Goal: Download file/media

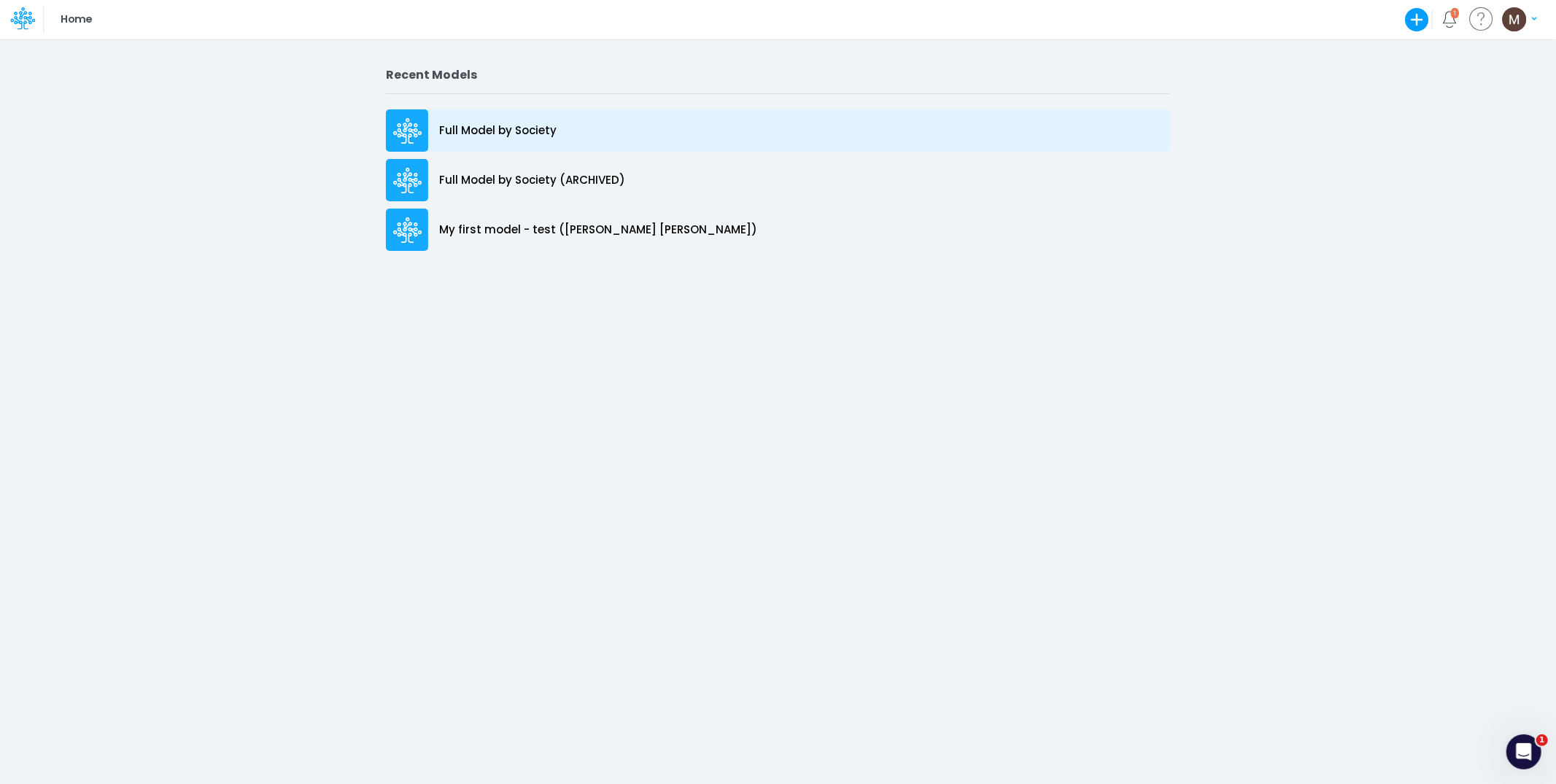
click at [519, 136] on p "Full Model by Society" at bounding box center [497, 131] width 117 height 17
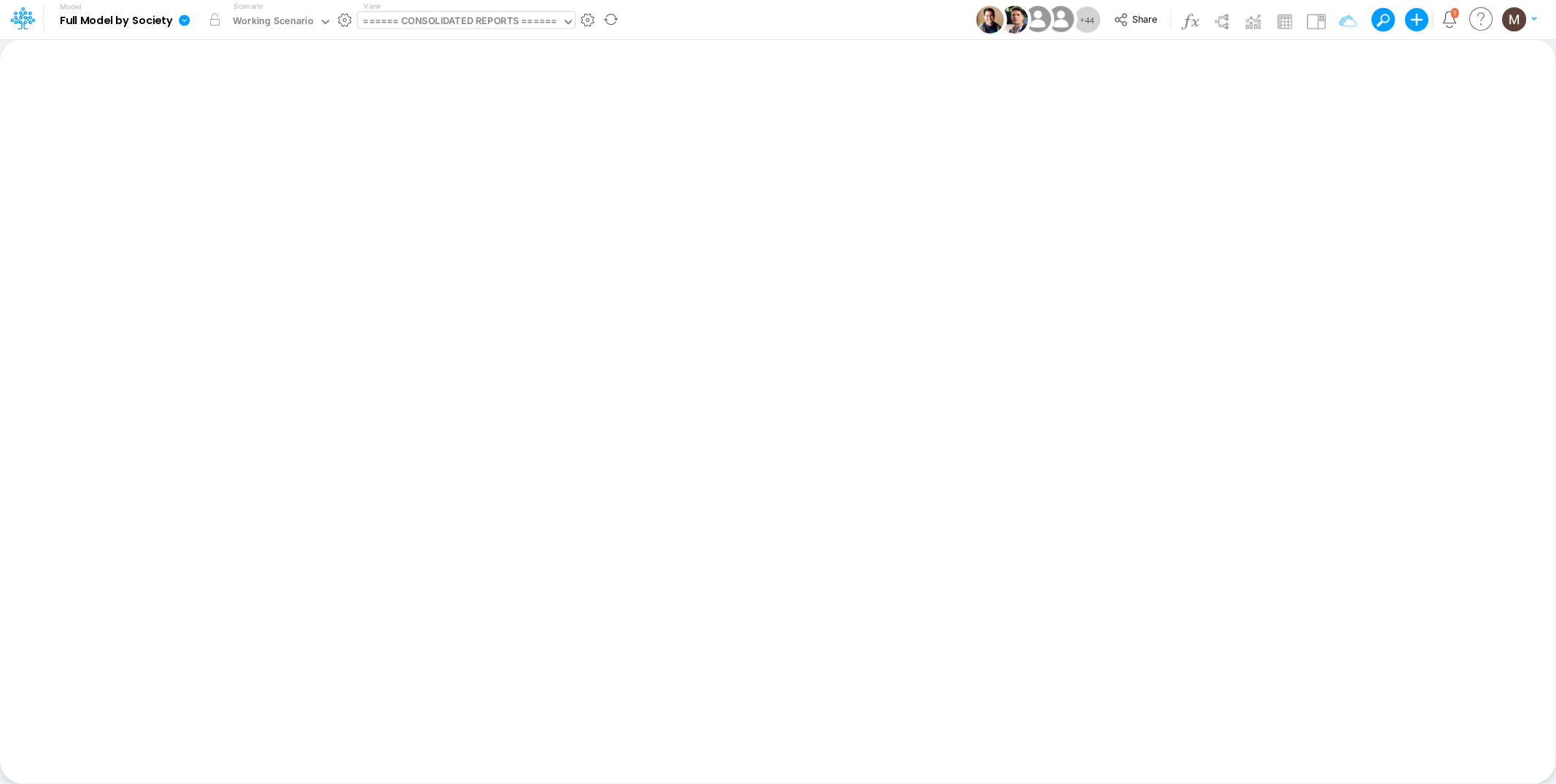
click at [474, 27] on div "====== CONSOLIDATED REPORTS ======" at bounding box center [459, 22] width 193 height 17
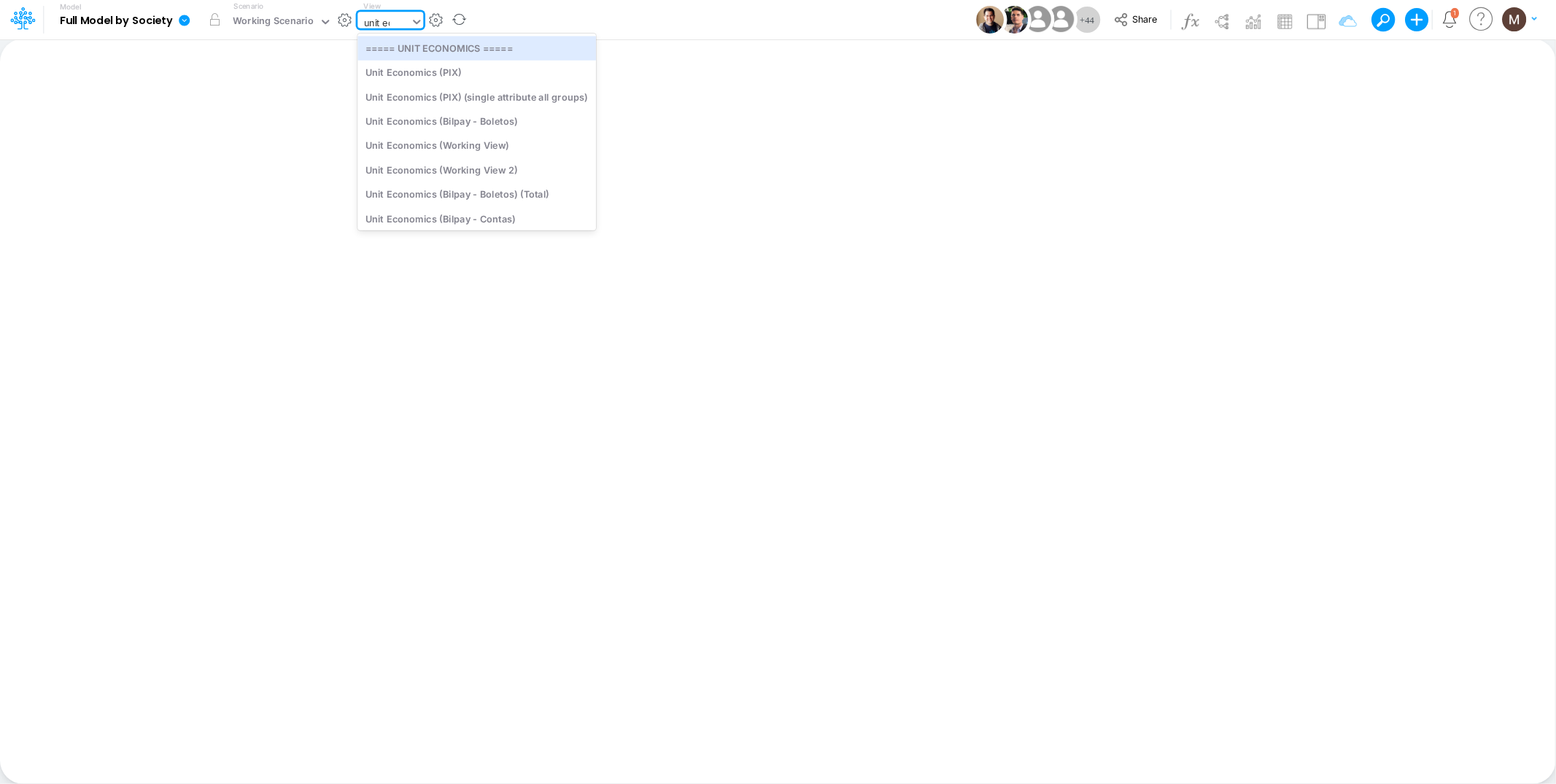
type input "unit eco"
click at [447, 154] on div "Unit Economics (Working View)" at bounding box center [476, 145] width 238 height 24
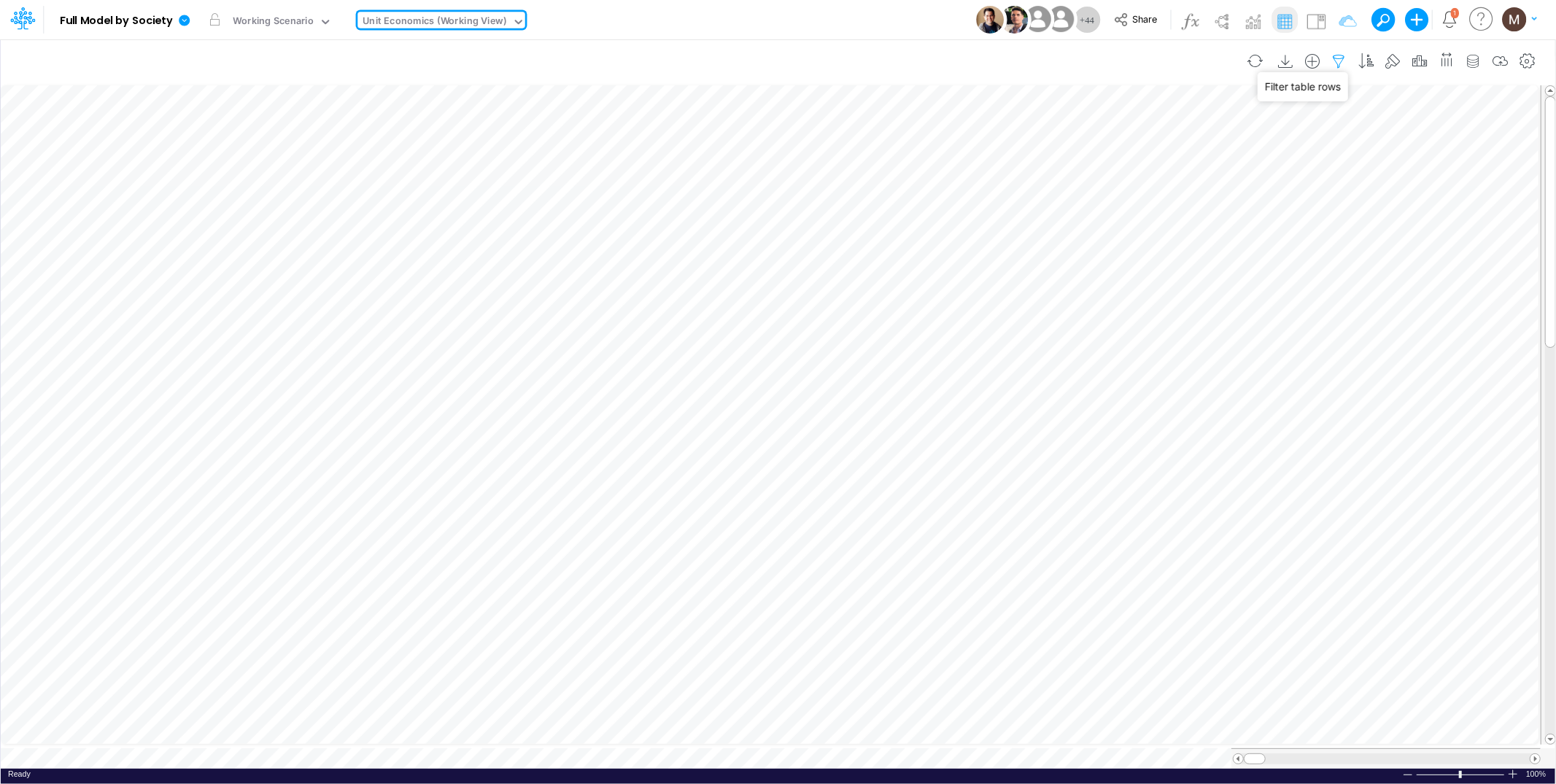
click at [1339, 57] on icon "button" at bounding box center [1339, 62] width 22 height 15
select select "contains"
select select "tableSearchOR"
select select "contains"
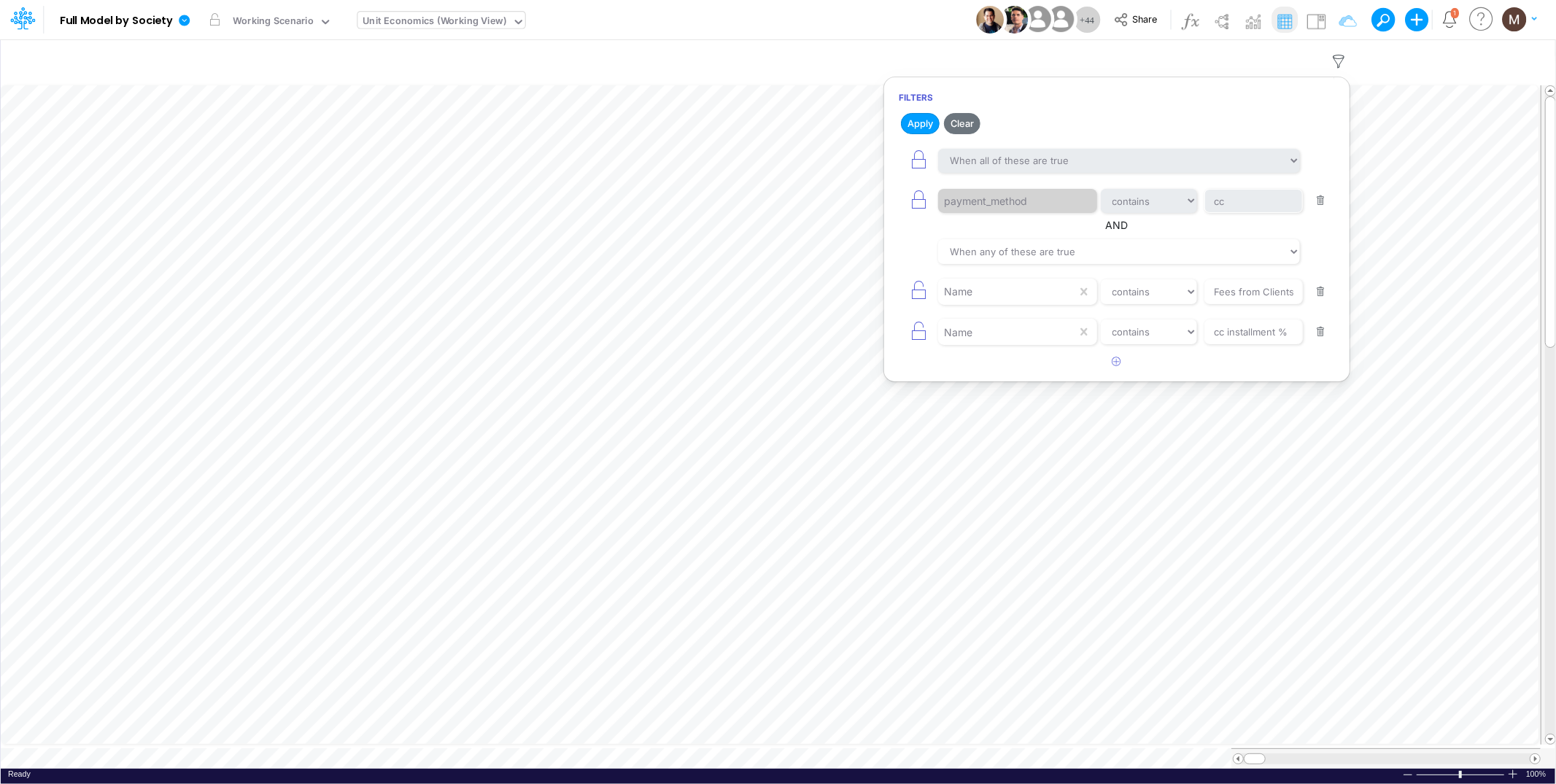
click at [1320, 295] on button "button" at bounding box center [1320, 291] width 29 height 19
type input "cc installment %"
click at [1320, 295] on button "button" at bounding box center [1320, 291] width 29 height 19
click at [1321, 197] on button "button" at bounding box center [1320, 200] width 29 height 19
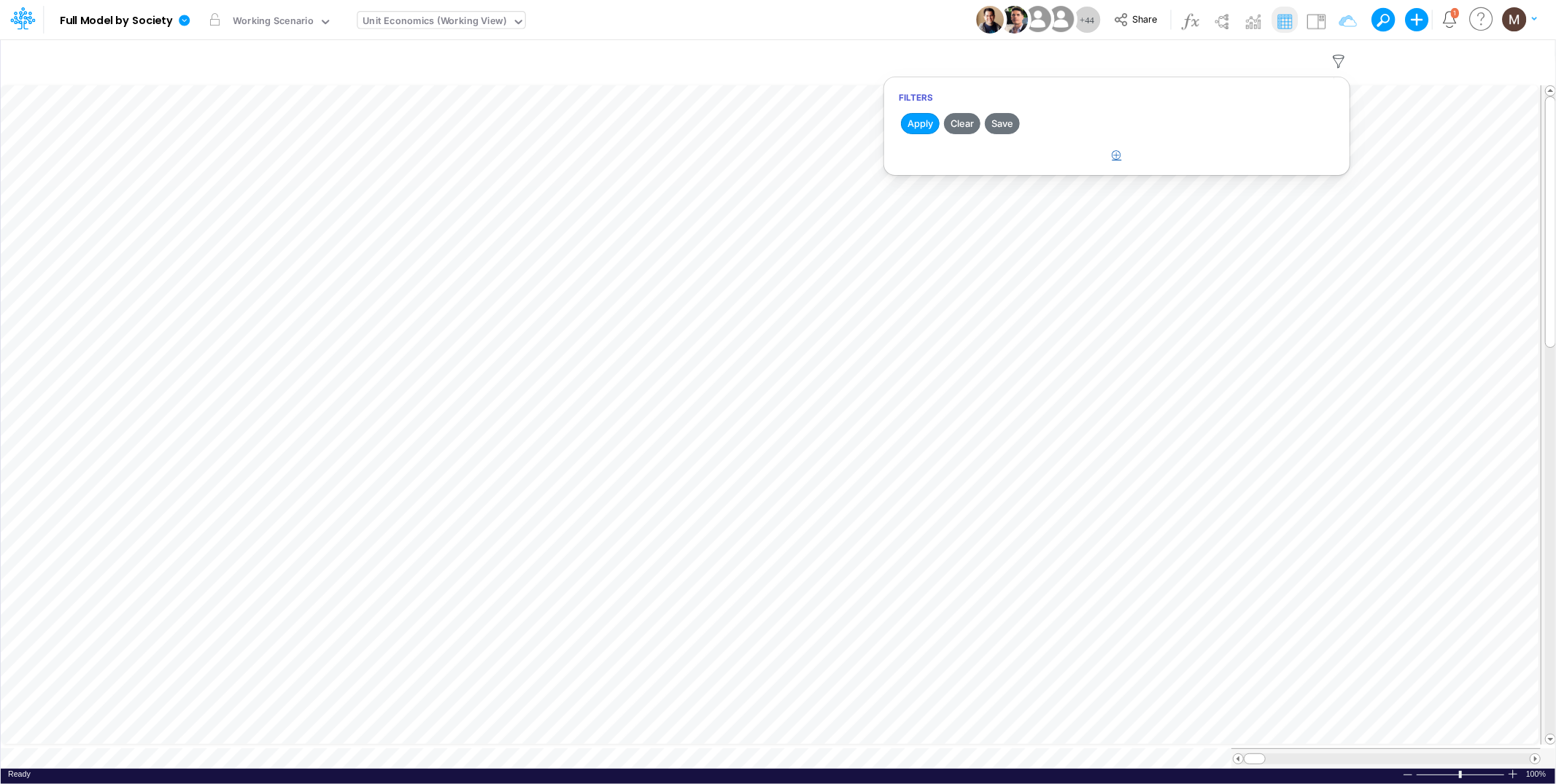
click at [1114, 151] on icon "button" at bounding box center [1116, 154] width 9 height 9
select select "tableSearchOR"
click at [1002, 198] on div at bounding box center [1007, 201] width 138 height 24
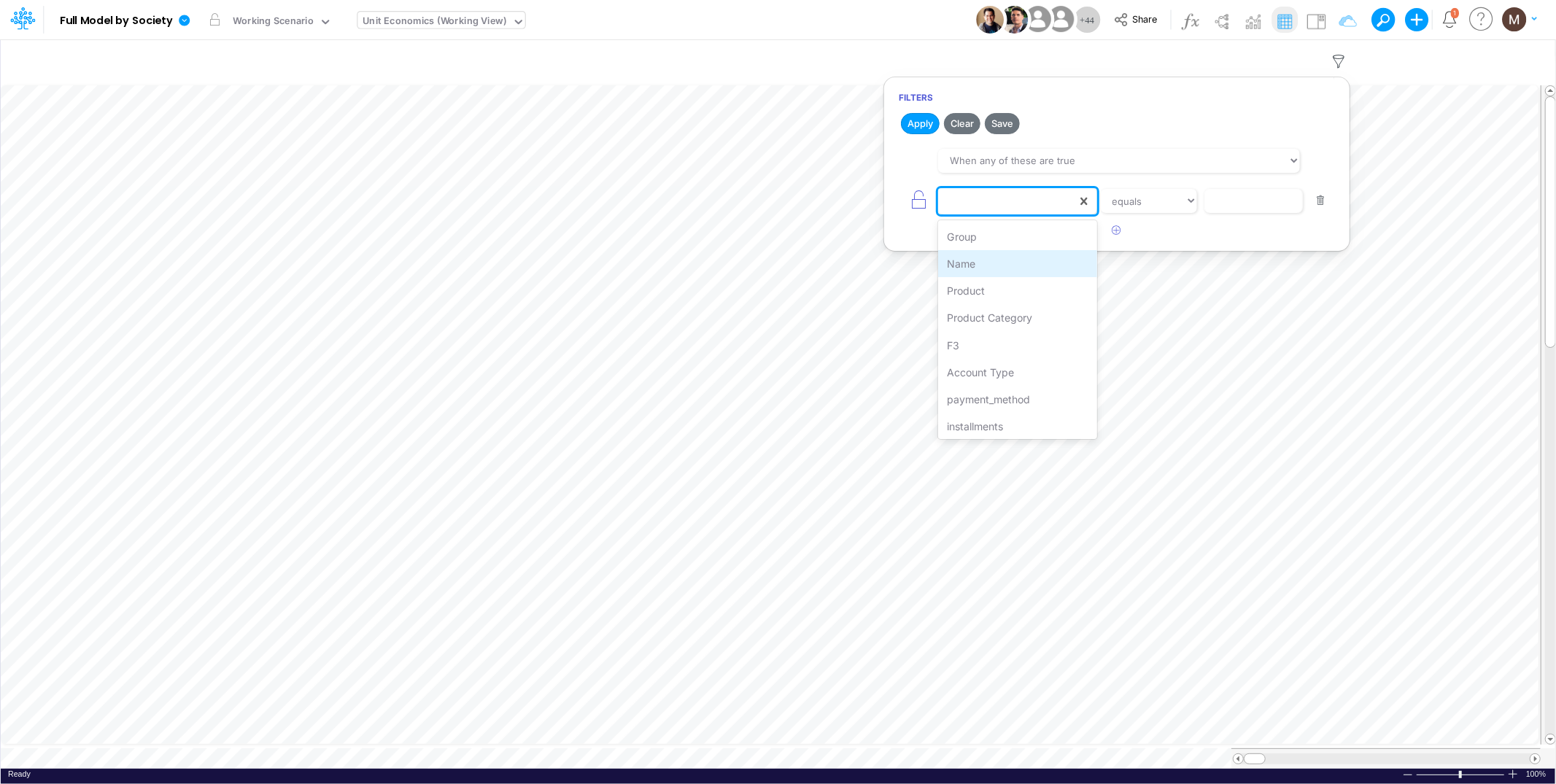
click at [1036, 259] on div "Name" at bounding box center [1017, 263] width 158 height 27
click at [1225, 208] on input "text" at bounding box center [1253, 201] width 99 height 24
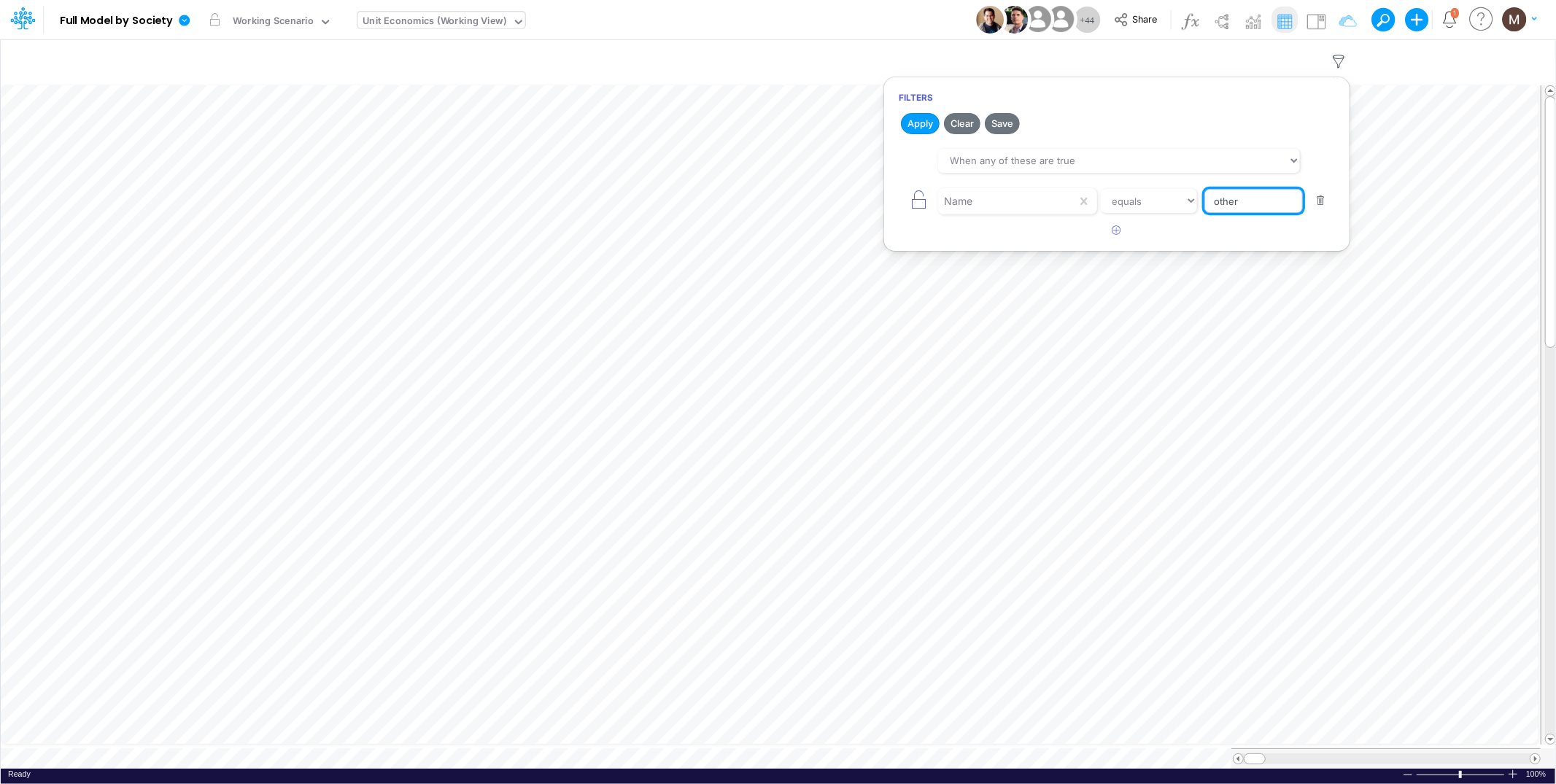
type input "Other COGS %"
click at [915, 130] on button "Apply" at bounding box center [920, 123] width 39 height 21
click at [179, 21] on icon at bounding box center [184, 19] width 11 height 11
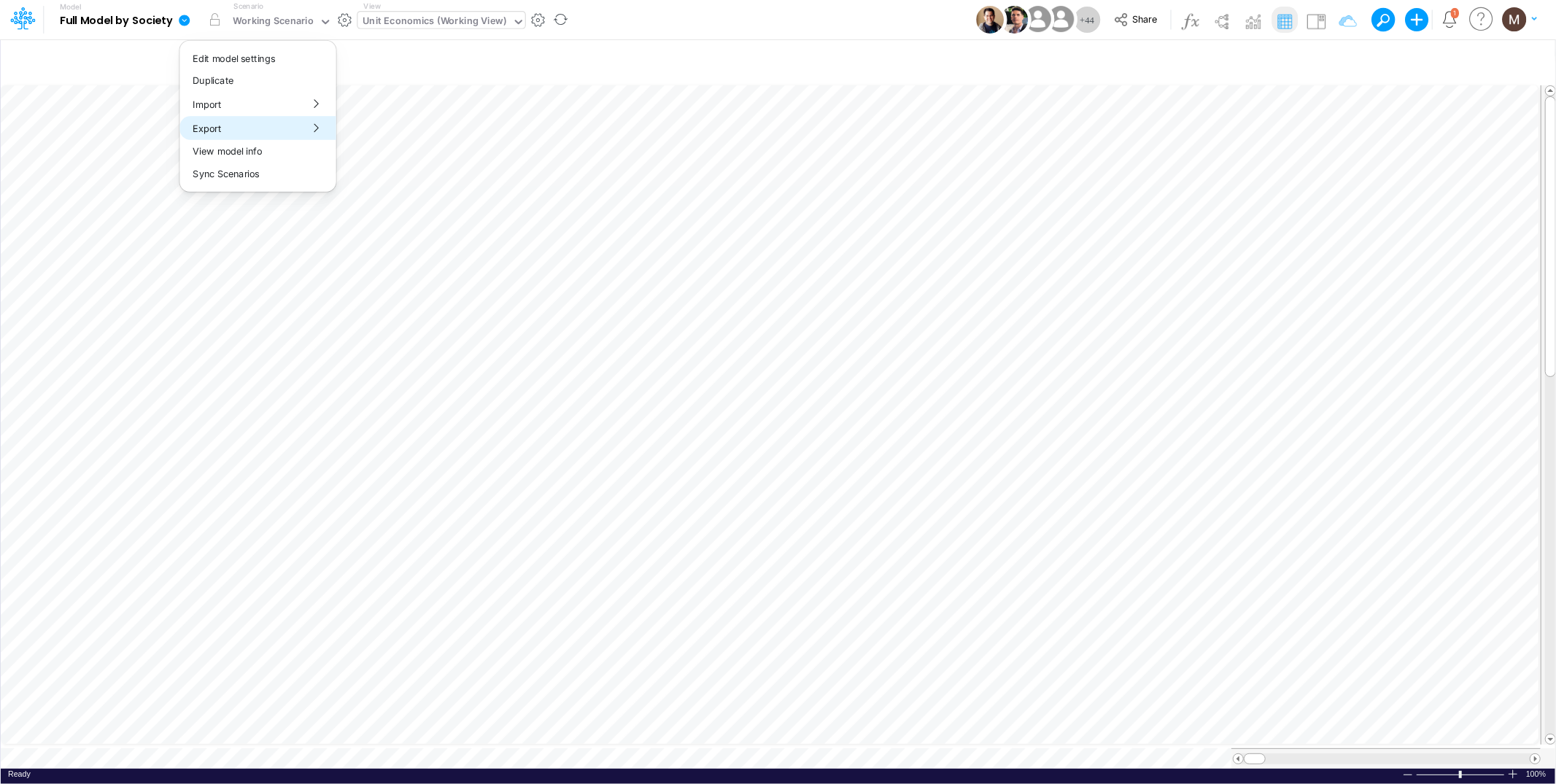
click at [217, 138] on button "Export" at bounding box center [257, 127] width 156 height 24
click at [393, 132] on button "Excel" at bounding box center [415, 136] width 156 height 23
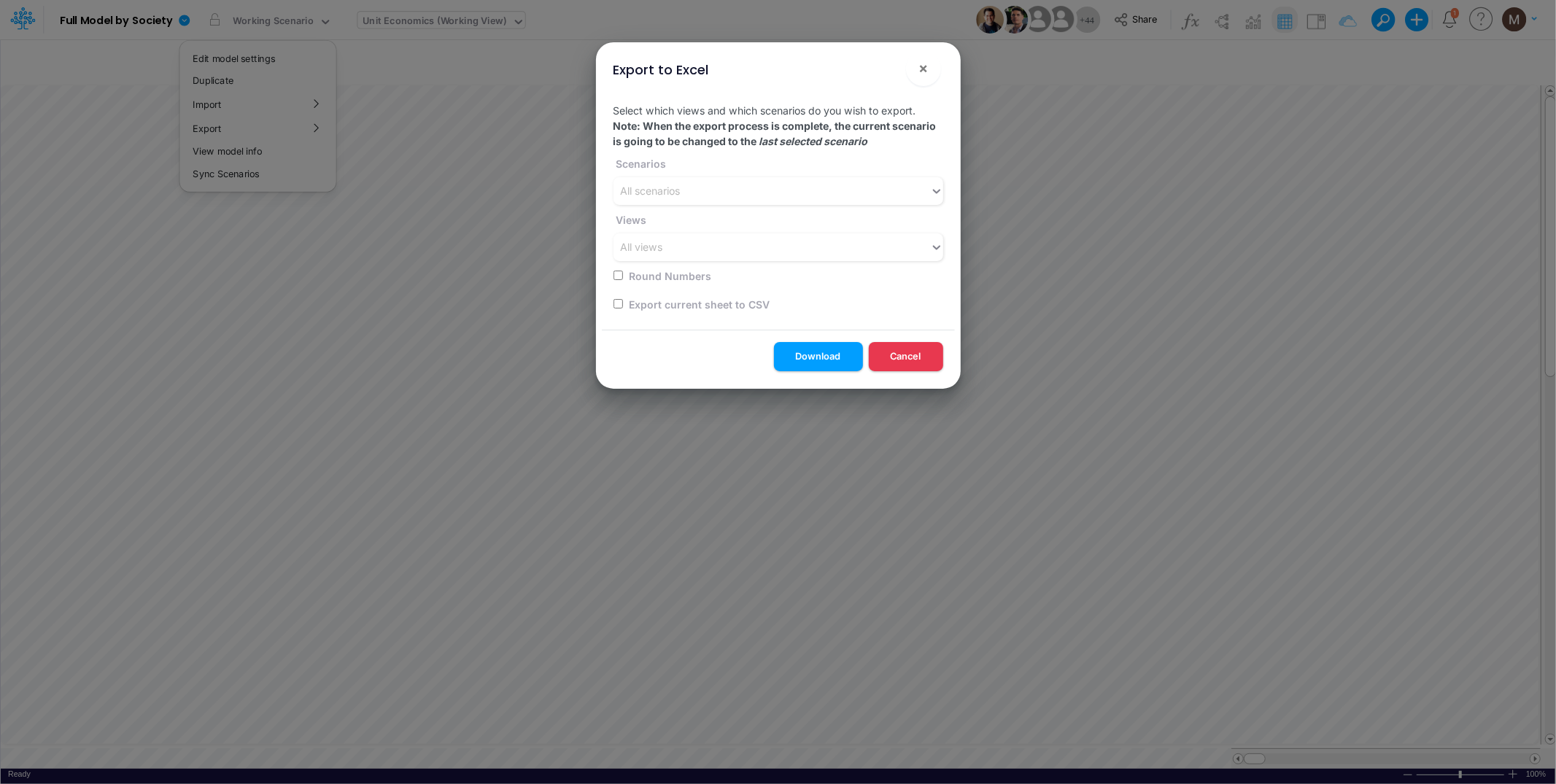
click at [744, 205] on div "Select which views and which scenarios do you wish to export. Note: When the ex…" at bounding box center [778, 210] width 353 height 238
click at [735, 196] on div "All scenarios" at bounding box center [771, 191] width 317 height 24
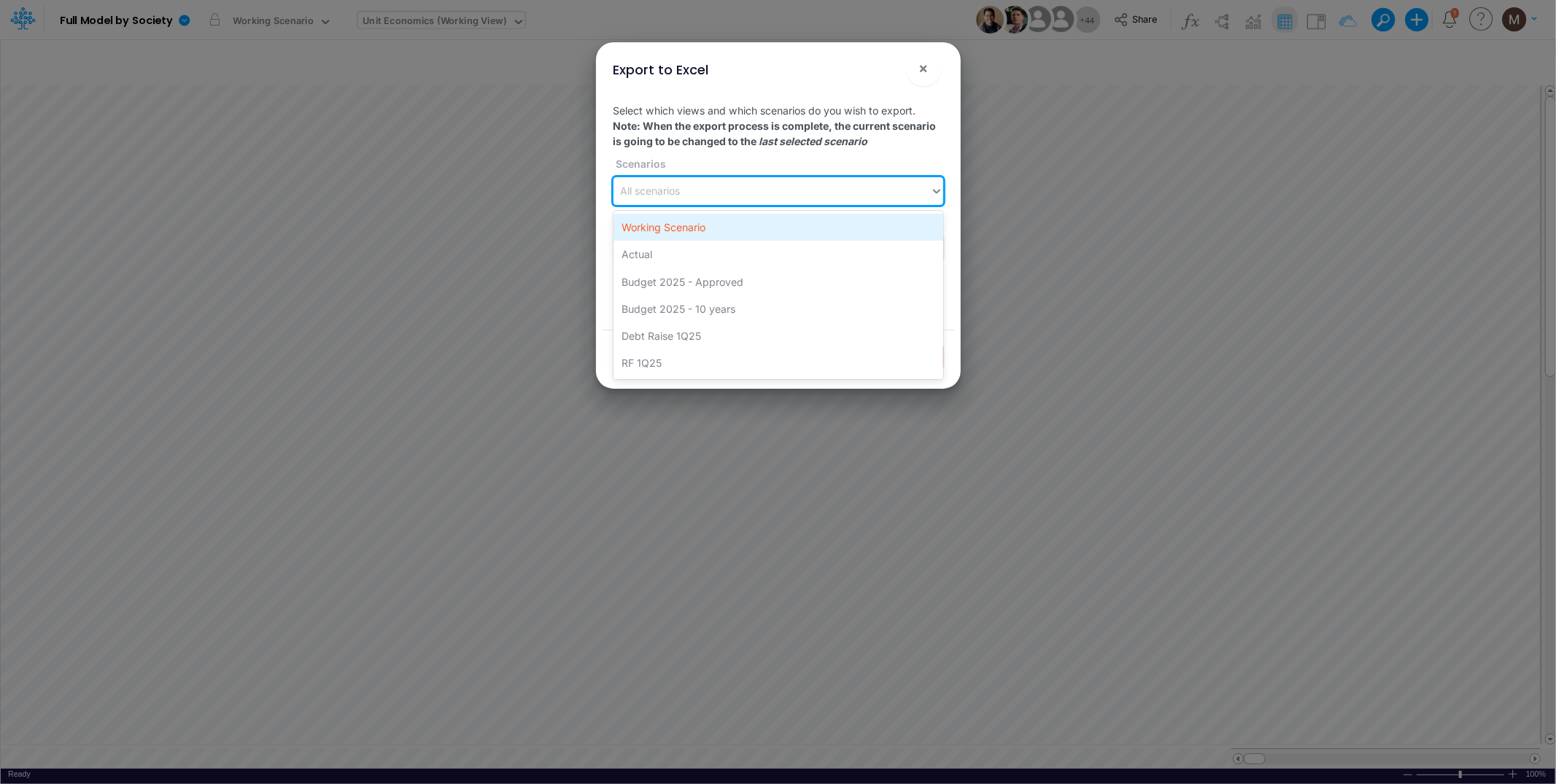
click at [723, 237] on div "Working Scenario" at bounding box center [778, 227] width 329 height 27
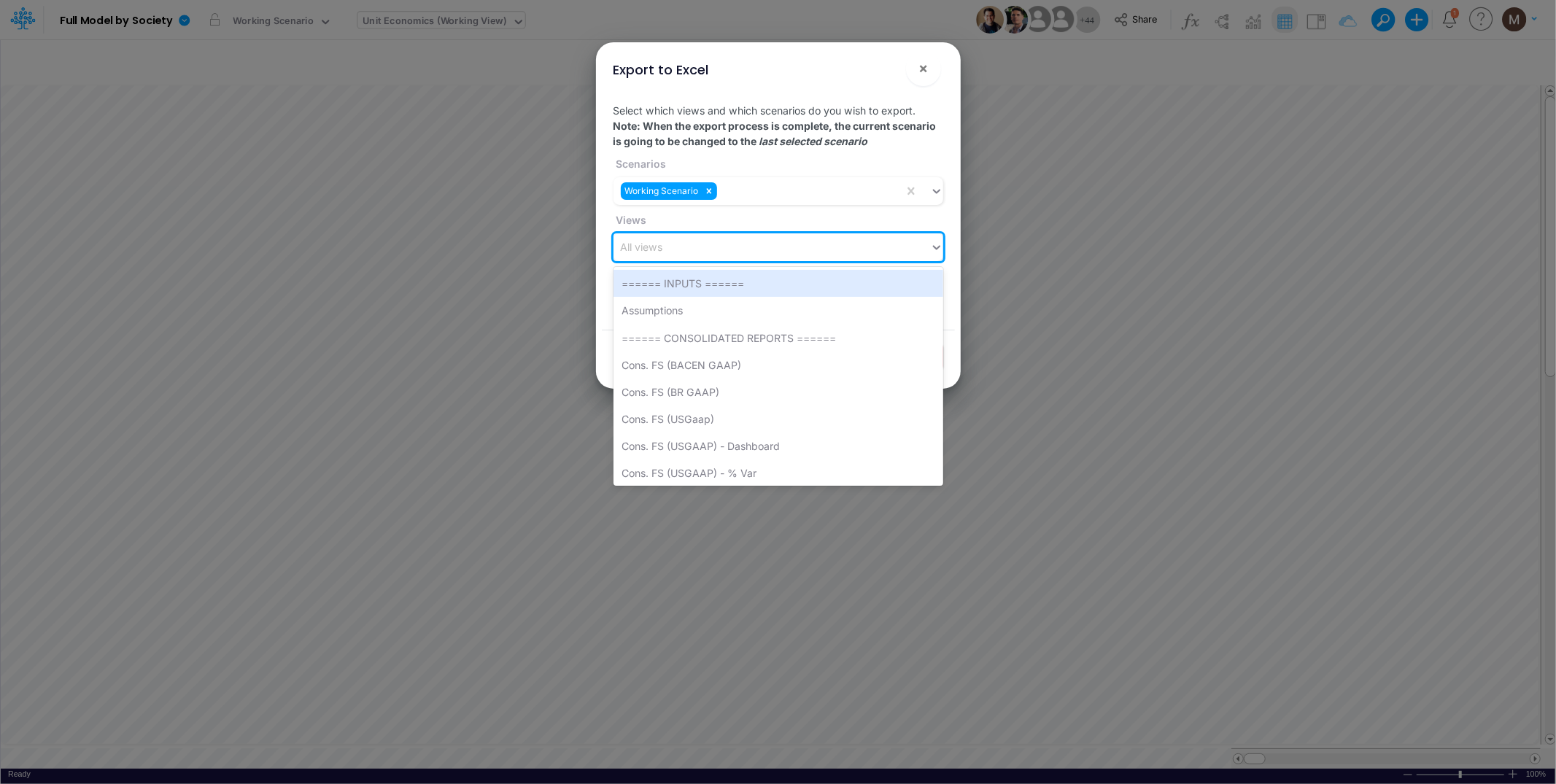
click at [718, 241] on div "All views" at bounding box center [771, 247] width 317 height 24
type input "unit"
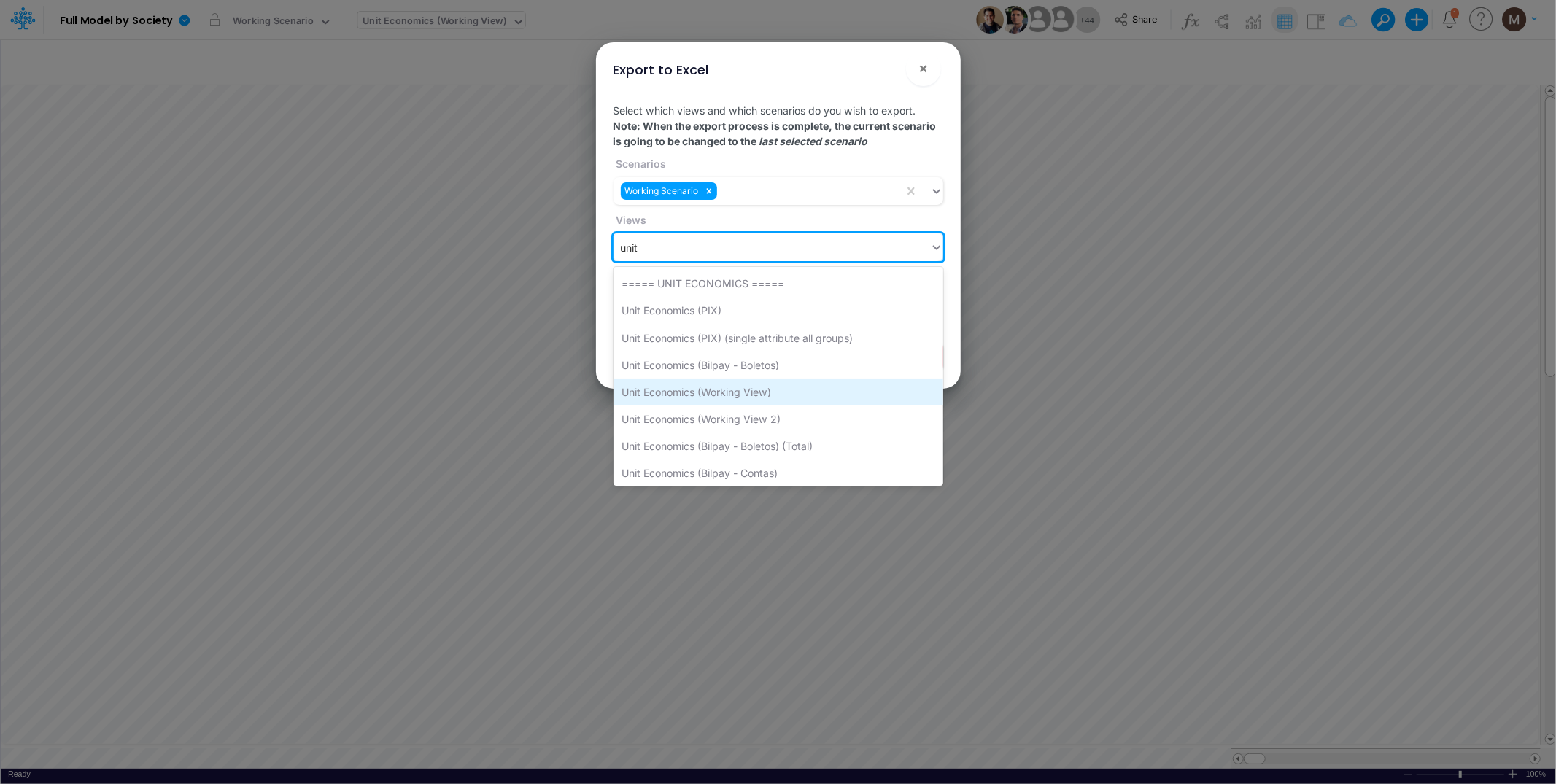
click at [726, 392] on div "Unit Economics (Working View)" at bounding box center [778, 392] width 329 height 27
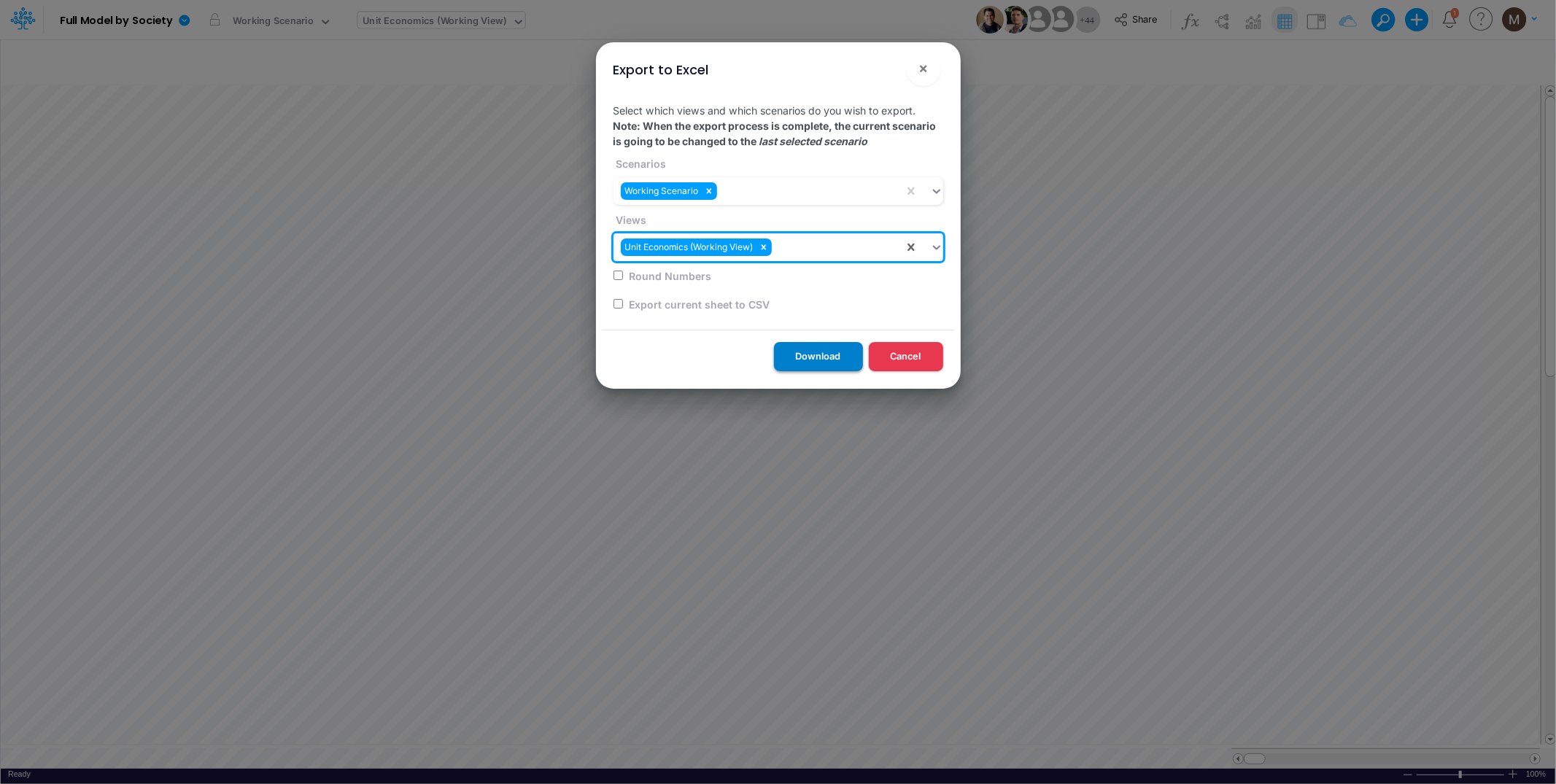
click at [811, 359] on button "Download" at bounding box center [818, 356] width 89 height 29
